Goal: Task Accomplishment & Management: Use online tool/utility

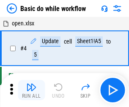
click at [31, 90] on img "button" at bounding box center [31, 87] width 10 height 10
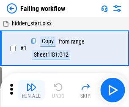
click at [31, 90] on img "button" at bounding box center [31, 87] width 10 height 10
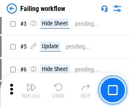
scroll to position [179, 0]
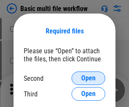
click at [88, 78] on span "Open" at bounding box center [88, 78] width 14 height 7
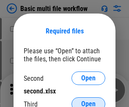
click at [88, 101] on span "Open" at bounding box center [88, 104] width 14 height 7
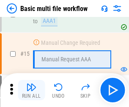
click at [31, 90] on img "button" at bounding box center [31, 87] width 10 height 10
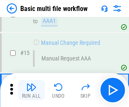
click at [31, 90] on img "button" at bounding box center [31, 87] width 10 height 10
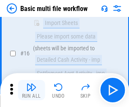
scroll to position [562, 0]
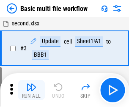
click at [31, 90] on img "button" at bounding box center [31, 87] width 10 height 10
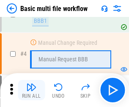
click at [31, 90] on img "button" at bounding box center [31, 87] width 10 height 10
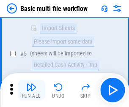
click at [31, 90] on img "button" at bounding box center [31, 87] width 10 height 10
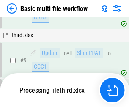
scroll to position [294, 0]
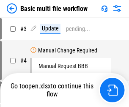
scroll to position [34, 0]
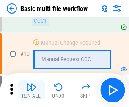
click at [31, 90] on img "button" at bounding box center [31, 87] width 10 height 10
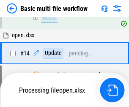
scroll to position [442, 0]
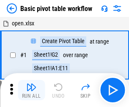
click at [31, 90] on img "button" at bounding box center [31, 87] width 10 height 10
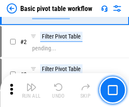
scroll to position [202, 0]
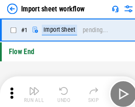
click at [31, 90] on img "button" at bounding box center [33, 87] width 10 height 10
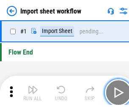
scroll to position [3, 0]
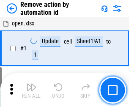
scroll to position [31, 0]
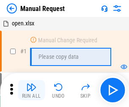
click at [31, 90] on img "button" at bounding box center [31, 87] width 10 height 10
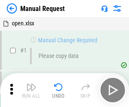
scroll to position [29, 0]
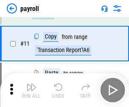
scroll to position [61, 0]
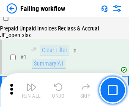
scroll to position [136, 0]
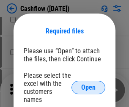
click at [88, 84] on span "Open" at bounding box center [88, 87] width 14 height 7
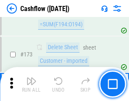
scroll to position [894, 0]
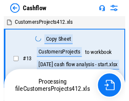
scroll to position [10, 0]
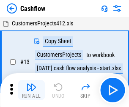
click at [31, 84] on img "button" at bounding box center [31, 87] width 10 height 10
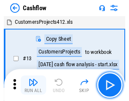
scroll to position [10, 0]
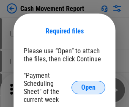
click at [88, 87] on span "Open" at bounding box center [88, 87] width 14 height 7
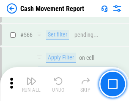
scroll to position [3871, 0]
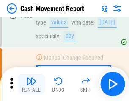
click at [31, 84] on img "button" at bounding box center [31, 81] width 10 height 10
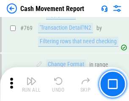
scroll to position [4694, 0]
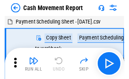
scroll to position [15, 0]
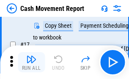
click at [31, 63] on img "button" at bounding box center [31, 59] width 10 height 10
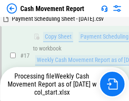
scroll to position [133, 0]
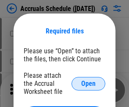
click at [88, 83] on span "Open" at bounding box center [88, 83] width 14 height 7
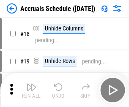
click at [31, 90] on img "button" at bounding box center [31, 87] width 10 height 10
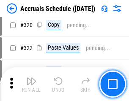
scroll to position [1571, 0]
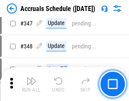
click at [31, 84] on img "button" at bounding box center [31, 81] width 10 height 10
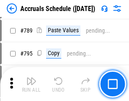
scroll to position [3548, 0]
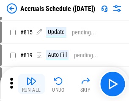
click at [31, 84] on img "button" at bounding box center [31, 81] width 10 height 10
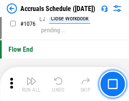
scroll to position [5059, 0]
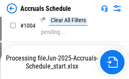
scroll to position [4303, 0]
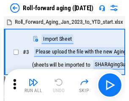
scroll to position [1, 0]
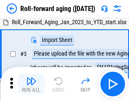
click at [31, 84] on img "button" at bounding box center [31, 81] width 10 height 10
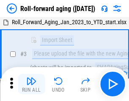
click at [31, 84] on img "button" at bounding box center [31, 81] width 10 height 10
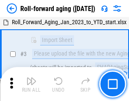
scroll to position [54, 0]
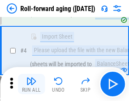
click at [31, 84] on img "button" at bounding box center [31, 81] width 10 height 10
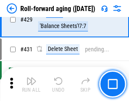
scroll to position [2929, 0]
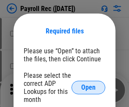
click at [88, 87] on span "Open" at bounding box center [88, 87] width 14 height 7
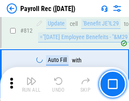
scroll to position [5367, 0]
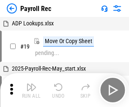
click at [31, 90] on img "button" at bounding box center [31, 87] width 10 height 10
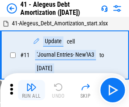
click at [31, 90] on img "button" at bounding box center [31, 87] width 10 height 10
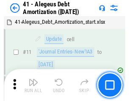
scroll to position [104, 0]
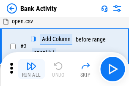
click at [31, 69] on img "button" at bounding box center [31, 66] width 10 height 10
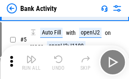
scroll to position [45, 0]
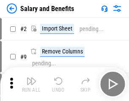
click at [31, 84] on img "button" at bounding box center [31, 81] width 10 height 10
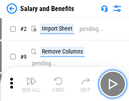
scroll to position [11, 0]
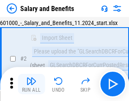
click at [31, 84] on img "button" at bounding box center [31, 81] width 10 height 10
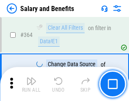
scroll to position [3978, 0]
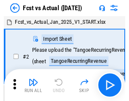
scroll to position [11, 0]
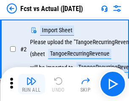
click at [31, 84] on img "button" at bounding box center [31, 81] width 10 height 10
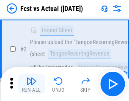
click at [31, 84] on img "button" at bounding box center [31, 81] width 10 height 10
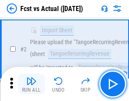
scroll to position [79, 0]
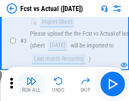
click at [31, 84] on img "button" at bounding box center [31, 81] width 10 height 10
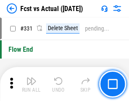
scroll to position [4043, 0]
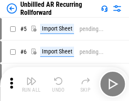
click at [31, 84] on img "button" at bounding box center [31, 81] width 10 height 10
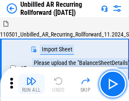
scroll to position [18, 0]
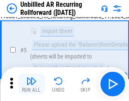
click at [31, 84] on img "button" at bounding box center [31, 81] width 10 height 10
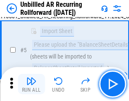
scroll to position [79, 0]
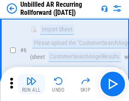
click at [31, 84] on img "button" at bounding box center [31, 81] width 10 height 10
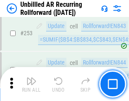
scroll to position [2869, 0]
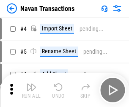
click at [31, 84] on img "button" at bounding box center [31, 87] width 10 height 10
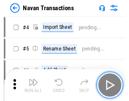
scroll to position [14, 0]
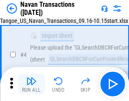
click at [31, 84] on img "button" at bounding box center [31, 81] width 10 height 10
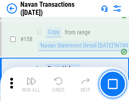
scroll to position [2739, 0]
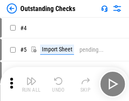
click at [31, 84] on img "button" at bounding box center [31, 81] width 10 height 10
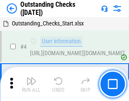
scroll to position [35, 0]
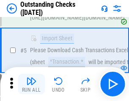
click at [31, 84] on img "button" at bounding box center [31, 81] width 10 height 10
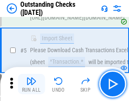
scroll to position [88, 0]
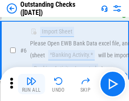
click at [31, 84] on img "button" at bounding box center [31, 81] width 10 height 10
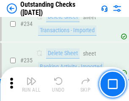
scroll to position [2565, 0]
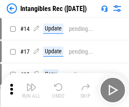
click at [31, 90] on img "button" at bounding box center [31, 87] width 10 height 10
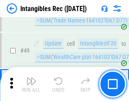
scroll to position [329, 0]
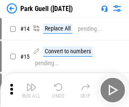
click at [31, 84] on img "button" at bounding box center [31, 87] width 10 height 10
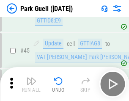
scroll to position [1056, 0]
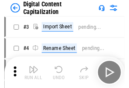
scroll to position [24, 0]
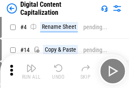
click at [31, 71] on img "button" at bounding box center [31, 68] width 10 height 10
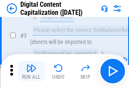
click at [31, 71] on img "button" at bounding box center [31, 68] width 10 height 10
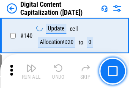
scroll to position [896, 0]
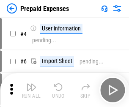
click at [31, 84] on img "button" at bounding box center [31, 87] width 10 height 10
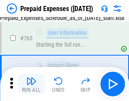
click at [31, 84] on img "button" at bounding box center [31, 81] width 10 height 10
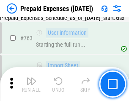
scroll to position [2391, 0]
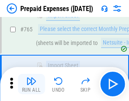
click at [31, 84] on img "button" at bounding box center [31, 81] width 10 height 10
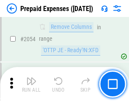
scroll to position [8829, 0]
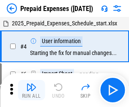
click at [31, 90] on img "button" at bounding box center [31, 87] width 10 height 10
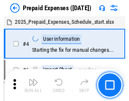
scroll to position [37, 0]
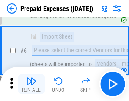
click at [31, 84] on img "button" at bounding box center [31, 81] width 10 height 10
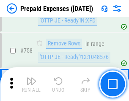
scroll to position [3010, 0]
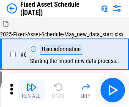
click at [31, 90] on img "button" at bounding box center [31, 87] width 10 height 10
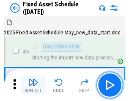
scroll to position [46, 0]
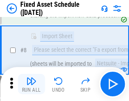
click at [31, 84] on img "button" at bounding box center [31, 81] width 10 height 10
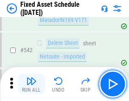
scroll to position [3011, 0]
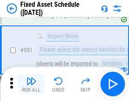
click at [31, 84] on img "button" at bounding box center [31, 81] width 10 height 10
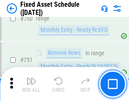
scroll to position [4118, 0]
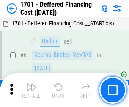
scroll to position [101, 0]
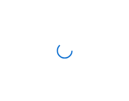
scroll to position [1, 0]
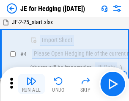
click at [31, 84] on img "button" at bounding box center [31, 81] width 10 height 10
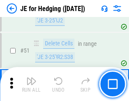
scroll to position [547, 0]
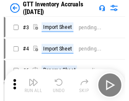
scroll to position [1, 0]
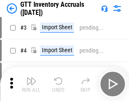
click at [31, 84] on img "button" at bounding box center [31, 81] width 10 height 10
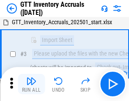
click at [31, 84] on img "button" at bounding box center [31, 81] width 10 height 10
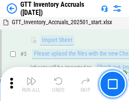
scroll to position [54, 0]
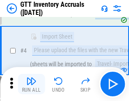
click at [31, 84] on img "button" at bounding box center [31, 81] width 10 height 10
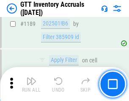
scroll to position [6898, 0]
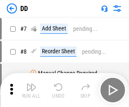
click at [31, 90] on img "button" at bounding box center [31, 87] width 10 height 10
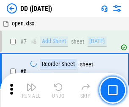
scroll to position [82, 0]
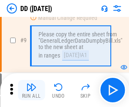
click at [31, 90] on img "button" at bounding box center [31, 87] width 10 height 10
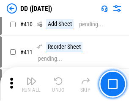
scroll to position [3779, 0]
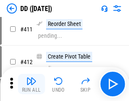
click at [31, 84] on img "button" at bounding box center [31, 81] width 10 height 10
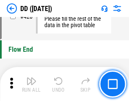
scroll to position [4043, 0]
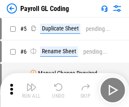
click at [31, 90] on img "button" at bounding box center [31, 87] width 10 height 10
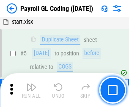
scroll to position [101, 0]
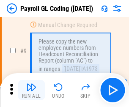
click at [31, 90] on img "button" at bounding box center [31, 87] width 10 height 10
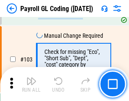
scroll to position [1982, 0]
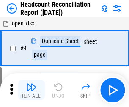
click at [31, 90] on img "button" at bounding box center [31, 87] width 10 height 10
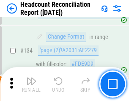
scroll to position [1015, 0]
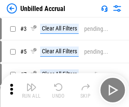
click at [31, 90] on img "button" at bounding box center [31, 87] width 10 height 10
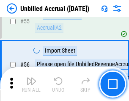
scroll to position [882, 0]
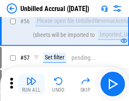
click at [31, 84] on img "button" at bounding box center [31, 81] width 10 height 10
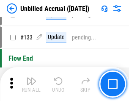
scroll to position [2516, 0]
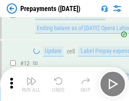
scroll to position [53, 0]
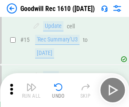
scroll to position [144, 0]
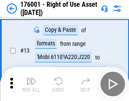
scroll to position [54, 0]
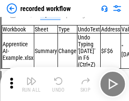
click at [31, 84] on img "button" at bounding box center [31, 81] width 10 height 10
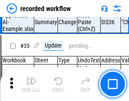
scroll to position [2640, 0]
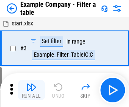
click at [31, 90] on img "button" at bounding box center [31, 87] width 10 height 10
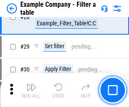
scroll to position [773, 0]
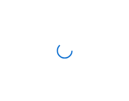
scroll to position [13, 0]
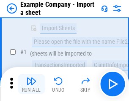
click at [31, 84] on img "button" at bounding box center [31, 81] width 10 height 10
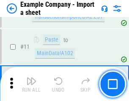
scroll to position [187, 0]
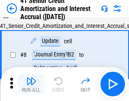
click at [31, 84] on img "button" at bounding box center [31, 81] width 10 height 10
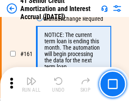
click at [31, 84] on img "button" at bounding box center [31, 81] width 10 height 10
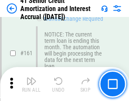
scroll to position [903, 0]
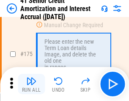
click at [31, 84] on img "button" at bounding box center [31, 81] width 10 height 10
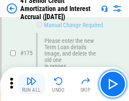
scroll to position [989, 0]
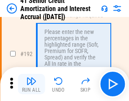
click at [31, 84] on img "button" at bounding box center [31, 81] width 10 height 10
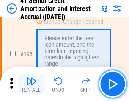
click at [31, 84] on img "button" at bounding box center [31, 81] width 10 height 10
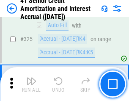
scroll to position [2158, 0]
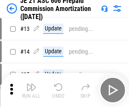
click at [31, 84] on img "button" at bounding box center [31, 87] width 10 height 10
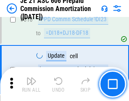
scroll to position [1577, 0]
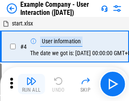
click at [31, 84] on img "button" at bounding box center [31, 81] width 10 height 10
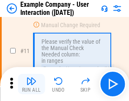
click at [31, 84] on img "button" at bounding box center [31, 81] width 10 height 10
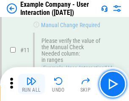
scroll to position [183, 0]
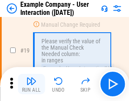
click at [31, 84] on img "button" at bounding box center [31, 81] width 10 height 10
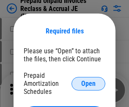
click at [88, 83] on span "Open" at bounding box center [88, 83] width 14 height 7
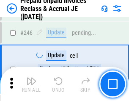
scroll to position [1140, 0]
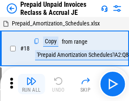
click at [31, 84] on img "button" at bounding box center [31, 81] width 10 height 10
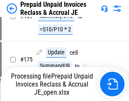
scroll to position [649, 0]
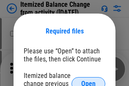
click at [88, 80] on span "Open" at bounding box center [88, 83] width 14 height 7
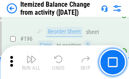
scroll to position [1626, 0]
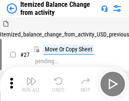
scroll to position [13, 0]
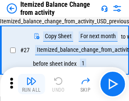
click at [31, 84] on img "button" at bounding box center [31, 81] width 10 height 10
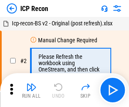
scroll to position [4, 0]
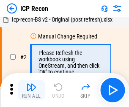
click at [31, 90] on img "button" at bounding box center [31, 87] width 10 height 10
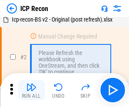
click at [31, 90] on img "button" at bounding box center [31, 87] width 10 height 10
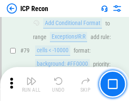
scroll to position [828, 0]
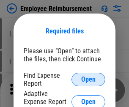
click at [88, 79] on span "Open" at bounding box center [88, 79] width 14 height 7
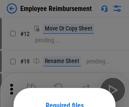
scroll to position [74, 0]
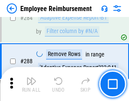
scroll to position [2296, 0]
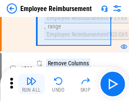
click at [31, 84] on img "button" at bounding box center [31, 81] width 10 height 10
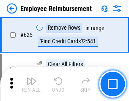
scroll to position [5057, 0]
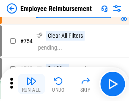
click at [31, 84] on img "button" at bounding box center [31, 81] width 10 height 10
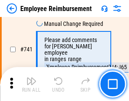
scroll to position [5926, 0]
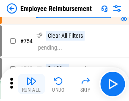
click at [31, 84] on img "button" at bounding box center [31, 81] width 10 height 10
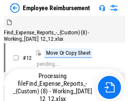
scroll to position [29, 0]
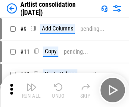
click at [31, 90] on img "button" at bounding box center [31, 87] width 10 height 10
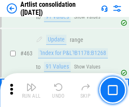
scroll to position [3699, 0]
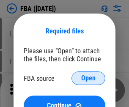
click at [88, 78] on span "Open" at bounding box center [88, 78] width 14 height 7
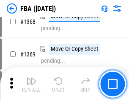
scroll to position [9071, 0]
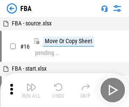
scroll to position [8, 0]
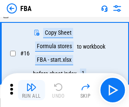
click at [31, 90] on img "button" at bounding box center [31, 87] width 10 height 10
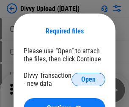
click at [88, 79] on span "Open" at bounding box center [88, 79] width 14 height 7
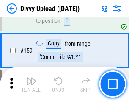
scroll to position [875, 0]
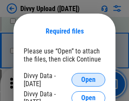
click at [88, 79] on span "Open" at bounding box center [88, 79] width 14 height 7
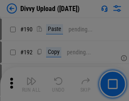
scroll to position [1066, 0]
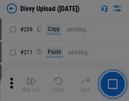
scroll to position [1435, 0]
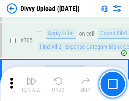
scroll to position [5778, 0]
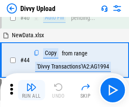
click at [31, 90] on img "button" at bounding box center [31, 87] width 10 height 10
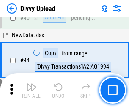
scroll to position [93, 0]
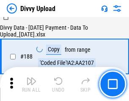
scroll to position [994, 0]
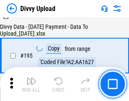
scroll to position [1180, 0]
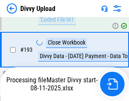
scroll to position [1180, 0]
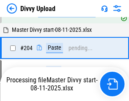
scroll to position [1446, 0]
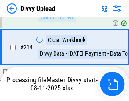
scroll to position [1690, 0]
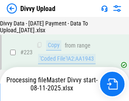
scroll to position [1926, 0]
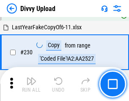
scroll to position [2096, 0]
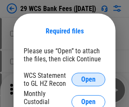
click at [88, 79] on span "Open" at bounding box center [88, 79] width 14 height 7
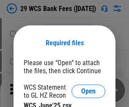
scroll to position [12, 0]
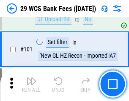
scroll to position [823, 0]
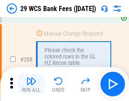
click at [31, 84] on img "button" at bounding box center [31, 81] width 10 height 10
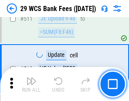
scroll to position [4250, 0]
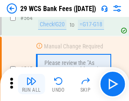
click at [31, 84] on img "button" at bounding box center [31, 81] width 10 height 10
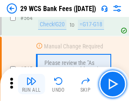
scroll to position [4568, 0]
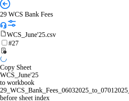
scroll to position [169, 0]
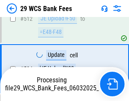
scroll to position [4510, 0]
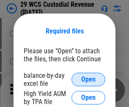
click at [88, 79] on span "Open" at bounding box center [88, 79] width 14 height 7
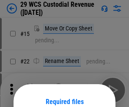
scroll to position [71, 0]
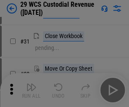
scroll to position [181, 0]
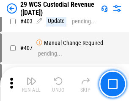
scroll to position [3912, 0]
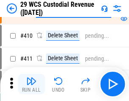
click at [31, 84] on img "button" at bounding box center [31, 81] width 10 height 10
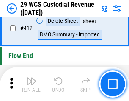
scroll to position [4034, 0]
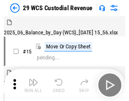
scroll to position [20, 0]
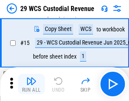
click at [31, 84] on img "button" at bounding box center [31, 81] width 10 height 10
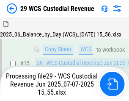
scroll to position [191, 0]
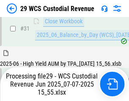
scroll to position [434, 0]
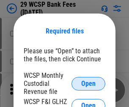
click at [88, 83] on span "Open" at bounding box center [88, 83] width 14 height 7
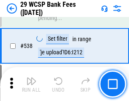
scroll to position [3245, 0]
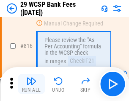
click at [31, 84] on img "button" at bounding box center [31, 81] width 10 height 10
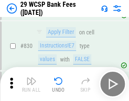
scroll to position [5359, 0]
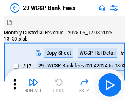
scroll to position [20, 0]
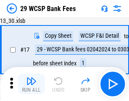
click at [31, 84] on img "button" at bounding box center [31, 81] width 10 height 10
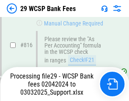
scroll to position [5194, 0]
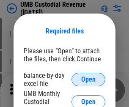
click at [88, 79] on span "Open" at bounding box center [88, 79] width 14 height 7
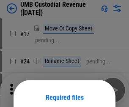
scroll to position [66, 0]
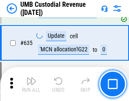
scroll to position [4420, 0]
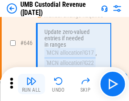
click at [31, 84] on img "button" at bounding box center [31, 81] width 10 height 10
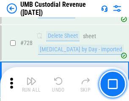
scroll to position [5211, 0]
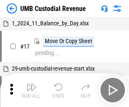
scroll to position [6, 0]
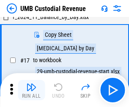
click at [31, 90] on img "button" at bounding box center [31, 87] width 10 height 10
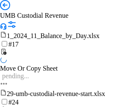
scroll to position [6, 0]
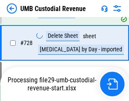
scroll to position [5191, 0]
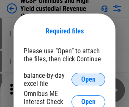
click at [88, 79] on span "Open" at bounding box center [88, 79] width 14 height 7
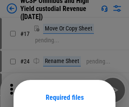
scroll to position [66, 0]
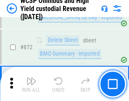
scroll to position [7149, 0]
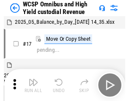
scroll to position [5, 0]
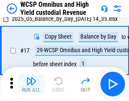
click at [31, 84] on img "button" at bounding box center [31, 81] width 10 height 10
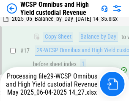
scroll to position [176, 0]
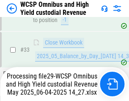
scroll to position [617, 0]
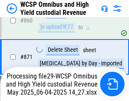
scroll to position [7129, 0]
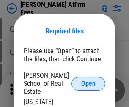
click at [88, 80] on span "Open" at bounding box center [88, 83] width 14 height 7
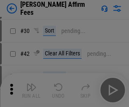
scroll to position [172, 0]
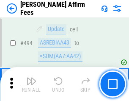
scroll to position [2297, 0]
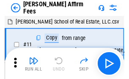
scroll to position [8, 0]
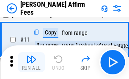
click at [31, 63] on img "button" at bounding box center [31, 59] width 10 height 10
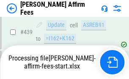
scroll to position [2215, 0]
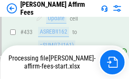
scroll to position [2264, 0]
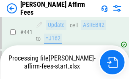
scroll to position [2215, 0]
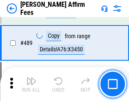
scroll to position [2205, 0]
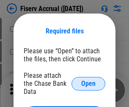
click at [88, 80] on span "Open" at bounding box center [88, 83] width 14 height 7
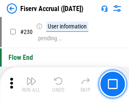
scroll to position [2676, 0]
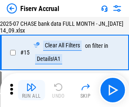
click at [31, 90] on img "button" at bounding box center [31, 87] width 10 height 10
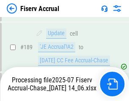
scroll to position [2171, 0]
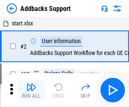
click at [31, 84] on img "button" at bounding box center [31, 87] width 10 height 10
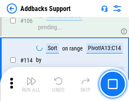
scroll to position [615, 0]
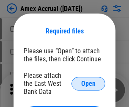
click at [88, 83] on span "Open" at bounding box center [88, 83] width 14 height 7
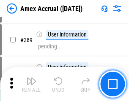
scroll to position [2313, 0]
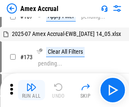
click at [31, 90] on img "button" at bounding box center [31, 87] width 10 height 10
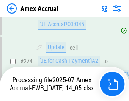
scroll to position [2462, 0]
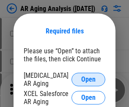
click at [88, 78] on span "Open" at bounding box center [88, 79] width 14 height 7
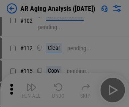
scroll to position [116, 0]
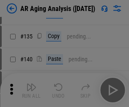
scroll to position [254, 0]
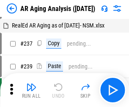
scroll to position [8, 0]
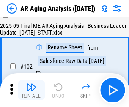
click at [31, 90] on img "button" at bounding box center [31, 87] width 10 height 10
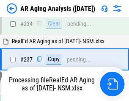
scroll to position [1309, 0]
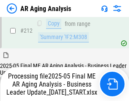
scroll to position [1300, 0]
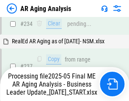
scroll to position [1335, 0]
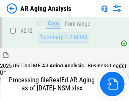
scroll to position [1263, 0]
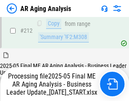
scroll to position [1300, 0]
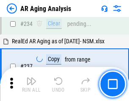
scroll to position [1300, 0]
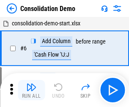
click at [31, 90] on img "button" at bounding box center [31, 87] width 10 height 10
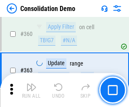
scroll to position [2831, 0]
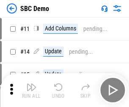
click at [31, 90] on img "button" at bounding box center [31, 87] width 10 height 10
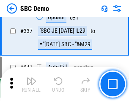
scroll to position [2222, 0]
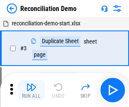
click at [31, 90] on img "button" at bounding box center [31, 87] width 10 height 10
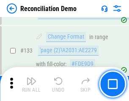
scroll to position [1003, 0]
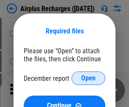
click at [88, 78] on span "Open" at bounding box center [88, 78] width 14 height 7
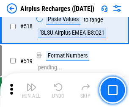
scroll to position [3635, 0]
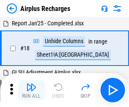
click at [31, 90] on img "button" at bounding box center [31, 87] width 10 height 10
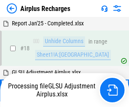
scroll to position [37, 0]
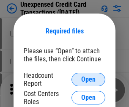
click at [88, 79] on span "Open" at bounding box center [88, 79] width 14 height 7
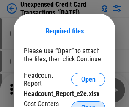
click at [88, 104] on span "Open" at bounding box center [88, 107] width 14 height 7
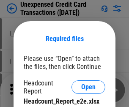
scroll to position [8, 0]
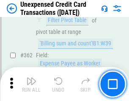
scroll to position [2172, 0]
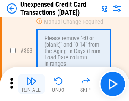
click at [31, 84] on img "button" at bounding box center [31, 81] width 10 height 10
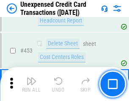
scroll to position [2881, 0]
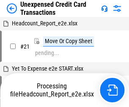
scroll to position [13, 0]
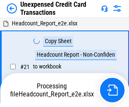
scroll to position [13, 0]
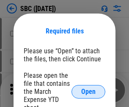
click at [88, 91] on span "Open" at bounding box center [88, 91] width 14 height 7
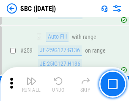
scroll to position [1651, 0]
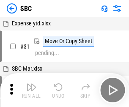
scroll to position [8, 0]
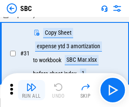
click at [31, 90] on img "button" at bounding box center [31, 87] width 10 height 10
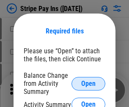
click at [88, 83] on span "Open" at bounding box center [88, 83] width 14 height 7
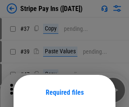
scroll to position [61, 0]
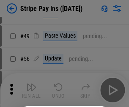
scroll to position [153, 0]
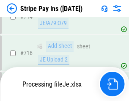
scroll to position [4379, 0]
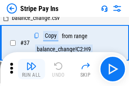
click at [31, 69] on img "button" at bounding box center [31, 66] width 10 height 10
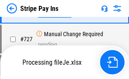
scroll to position [4360, 0]
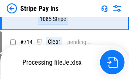
scroll to position [4360, 0]
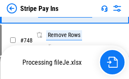
scroll to position [4360, 0]
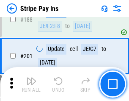
scroll to position [1203, 0]
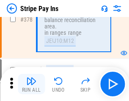
click at [31, 84] on img "button" at bounding box center [31, 81] width 10 height 10
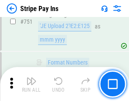
scroll to position [4350, 0]
